Goal: Check status: Check status

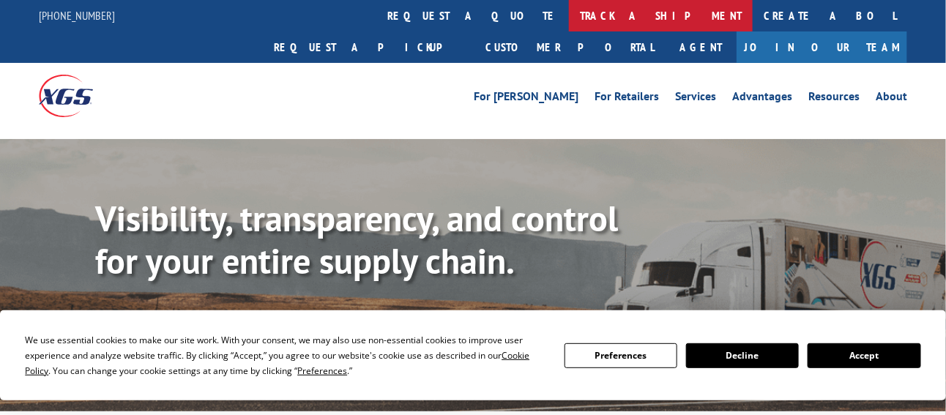
click at [569, 14] on link "track a shipment" at bounding box center [661, 15] width 184 height 31
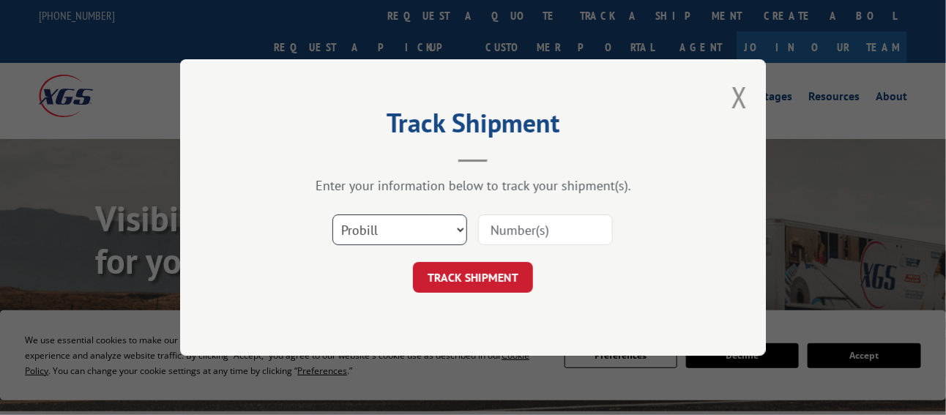
click at [400, 223] on select "Select category... Probill BOL PO" at bounding box center [399, 230] width 135 height 31
select select "po"
click at [332, 215] on select "Select category... Probill BOL PO" at bounding box center [399, 230] width 135 height 31
click at [527, 231] on input at bounding box center [545, 230] width 135 height 31
click at [510, 232] on input at bounding box center [545, 230] width 135 height 31
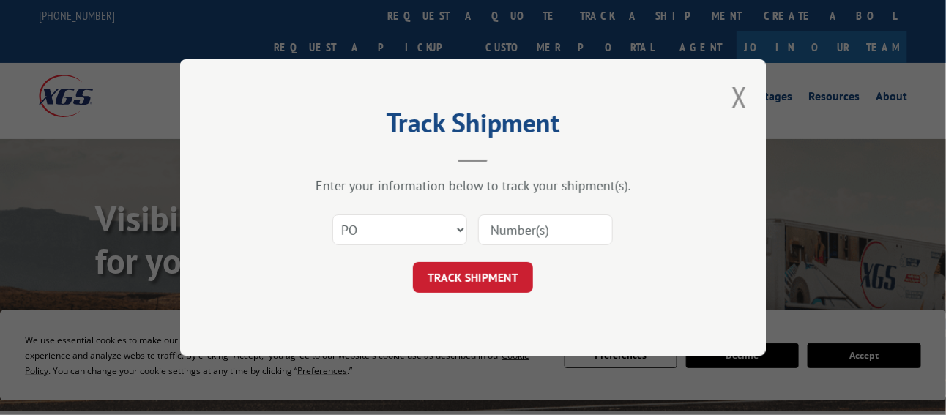
paste input "472678"
type input "472678"
drag, startPoint x: 489, startPoint y: 285, endPoint x: 498, endPoint y: 280, distance: 10.2
click at [489, 284] on button "TRACK SHIPMENT" at bounding box center [473, 277] width 120 height 31
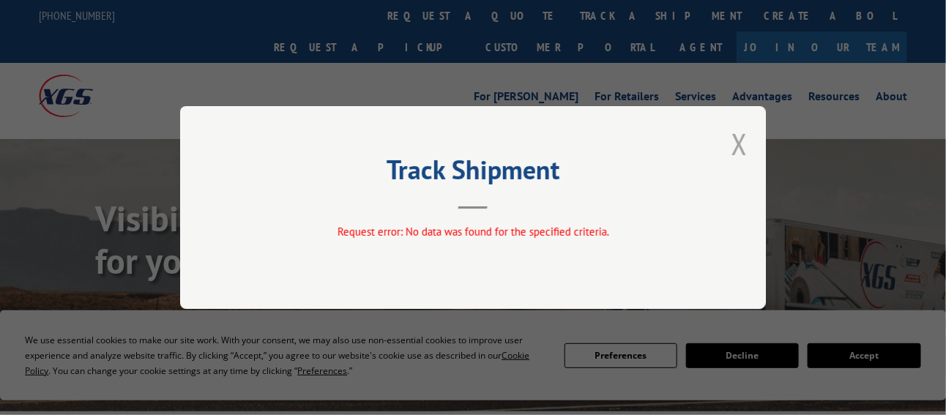
click at [737, 141] on button "Close modal" at bounding box center [739, 143] width 16 height 39
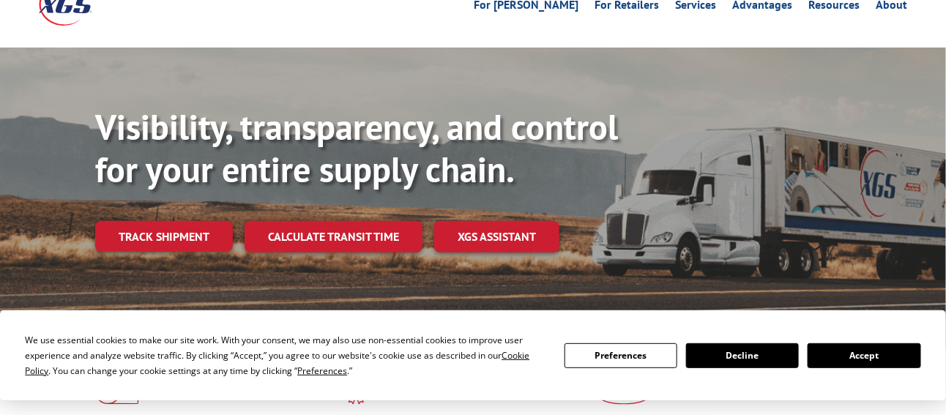
scroll to position [146, 0]
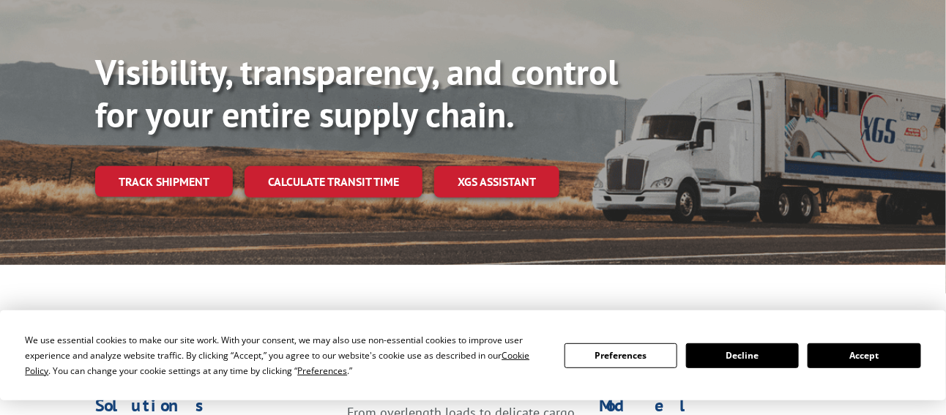
drag, startPoint x: 761, startPoint y: 354, endPoint x: 749, endPoint y: 343, distance: 16.1
click at [761, 354] on button "Decline" at bounding box center [742, 355] width 113 height 25
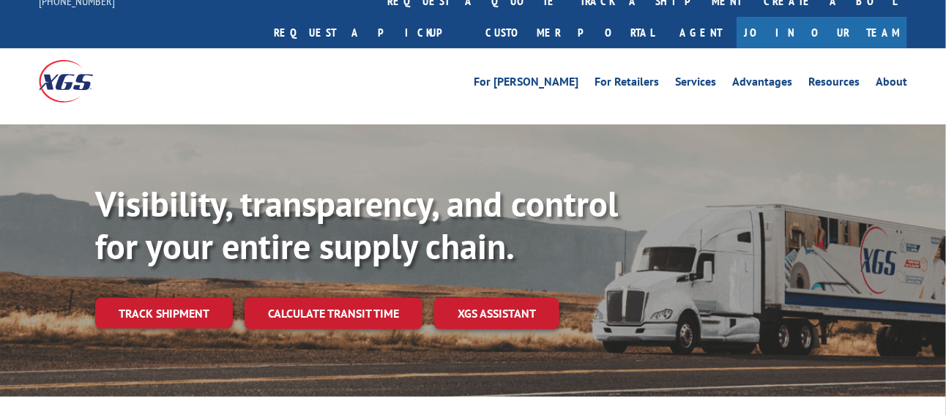
scroll to position [0, 0]
